Goal: Task Accomplishment & Management: Use online tool/utility

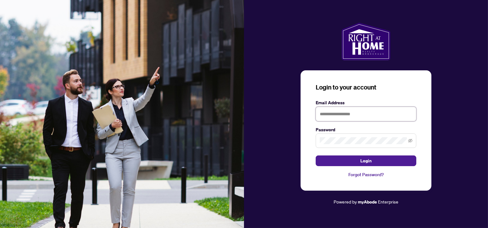
click at [342, 113] on input "text" at bounding box center [365, 114] width 101 height 14
type input "**********"
click at [315, 155] on button "Login" at bounding box center [365, 160] width 101 height 11
